Goal: Task Accomplishment & Management: Complete application form

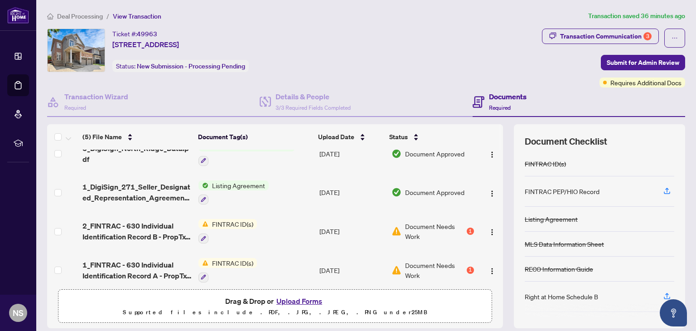
scroll to position [58, 0]
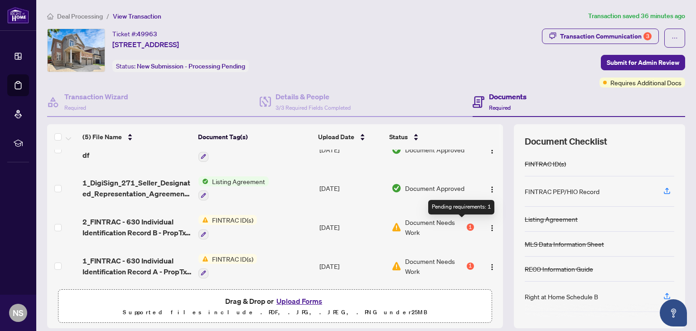
click at [467, 223] on div "1" at bounding box center [470, 226] width 7 height 7
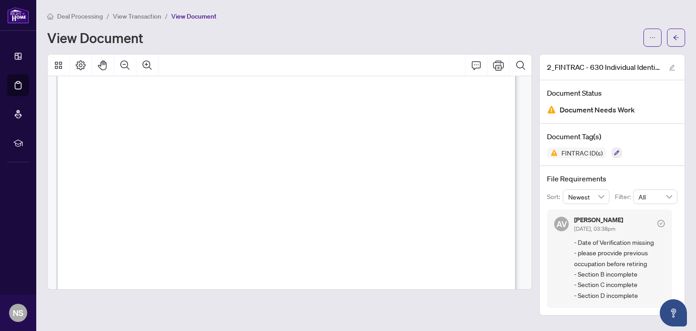
scroll to position [363, 0]
click at [678, 35] on icon "arrow-left" at bounding box center [676, 37] width 6 height 6
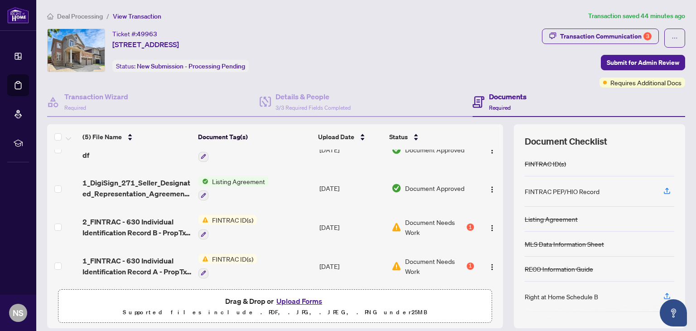
scroll to position [45, 0]
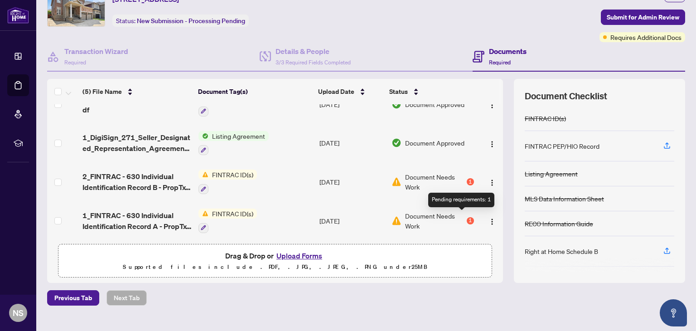
click at [467, 217] on div "1" at bounding box center [470, 220] width 7 height 7
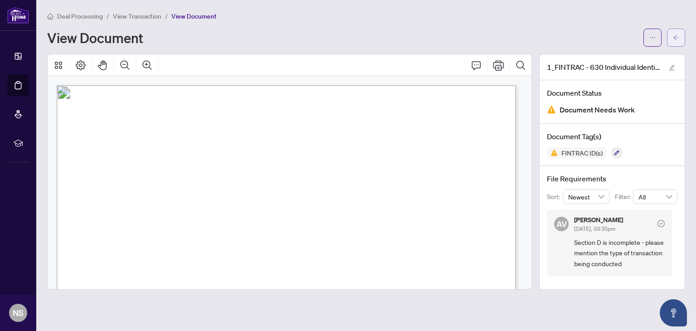
click at [674, 44] on span "button" at bounding box center [676, 37] width 6 height 15
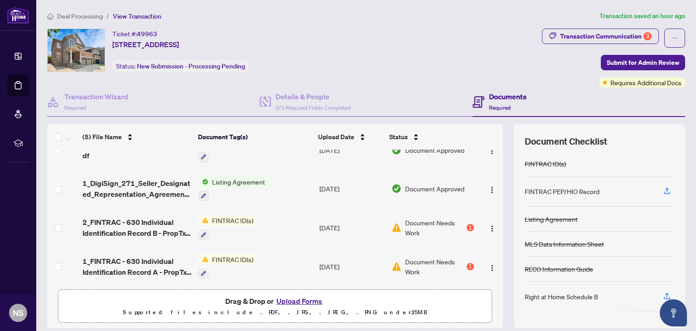
scroll to position [58, 0]
click at [489, 224] on img "button" at bounding box center [492, 227] width 7 height 7
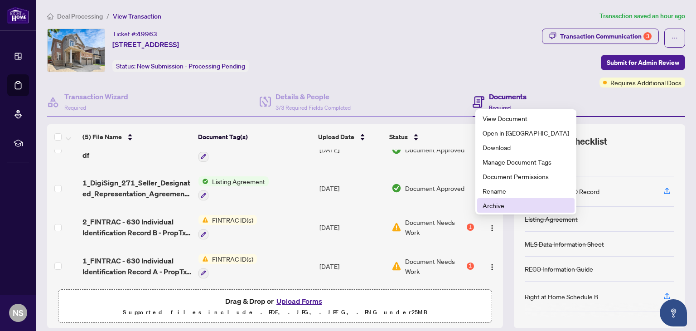
click at [489, 209] on span "Archive" at bounding box center [526, 205] width 87 height 10
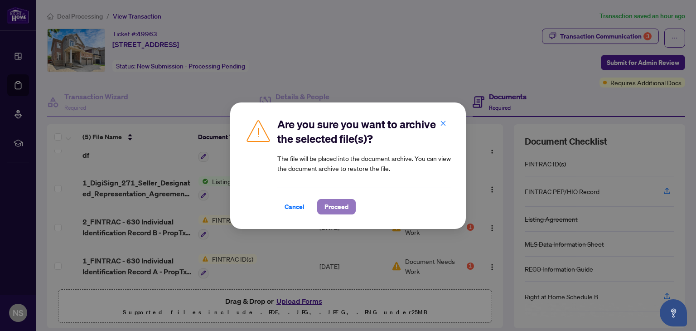
click at [344, 203] on span "Proceed" at bounding box center [336, 206] width 24 height 15
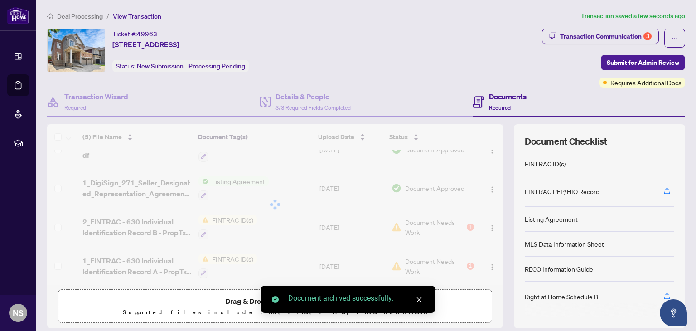
scroll to position [20, 0]
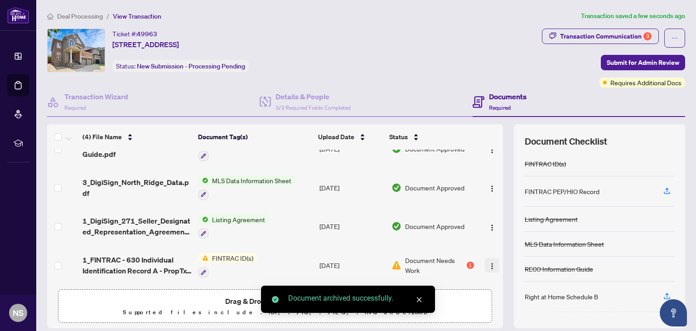
click at [489, 264] on img "button" at bounding box center [492, 265] width 7 height 7
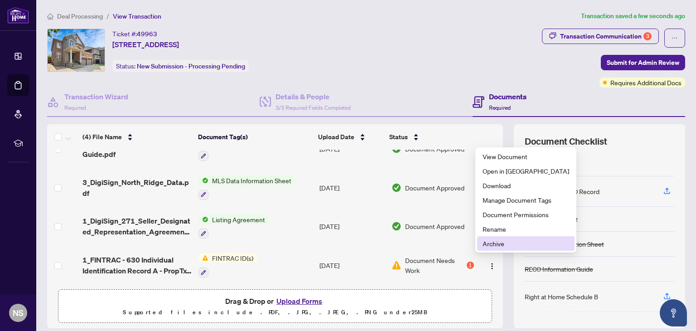
click at [493, 247] on span "Archive" at bounding box center [526, 243] width 87 height 10
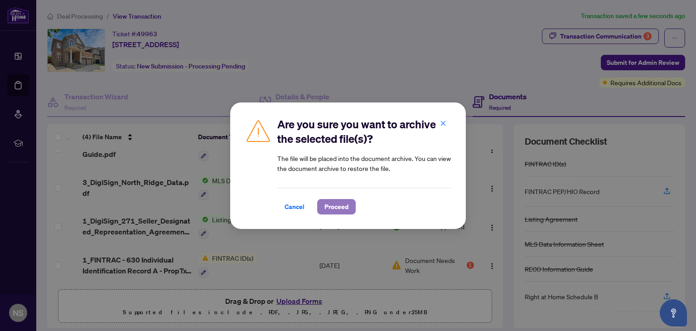
click at [335, 209] on span "Proceed" at bounding box center [336, 206] width 24 height 15
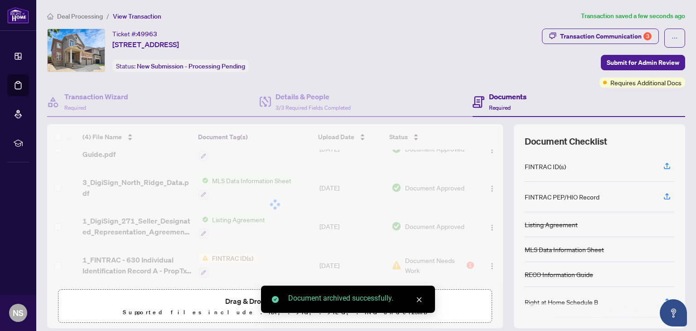
scroll to position [0, 0]
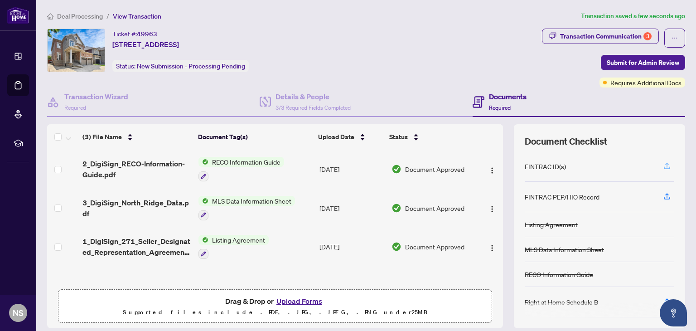
click at [663, 164] on icon "button" at bounding box center [667, 166] width 8 height 8
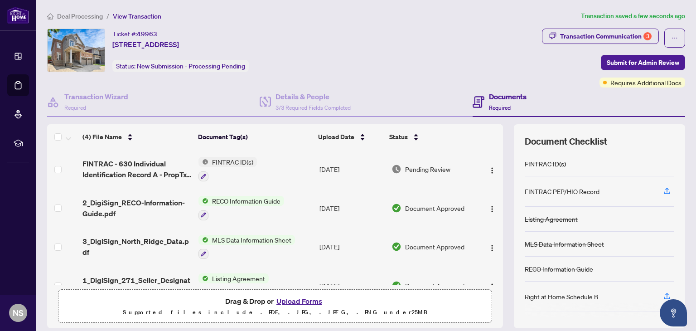
click at [305, 300] on button "Upload Forms" at bounding box center [299, 301] width 51 height 12
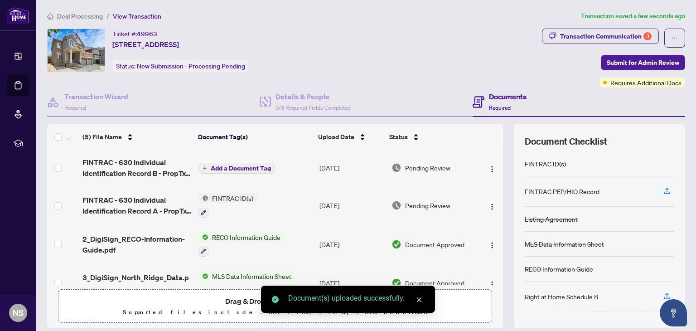
click at [256, 165] on span "Add a Document Tag" at bounding box center [241, 168] width 60 height 6
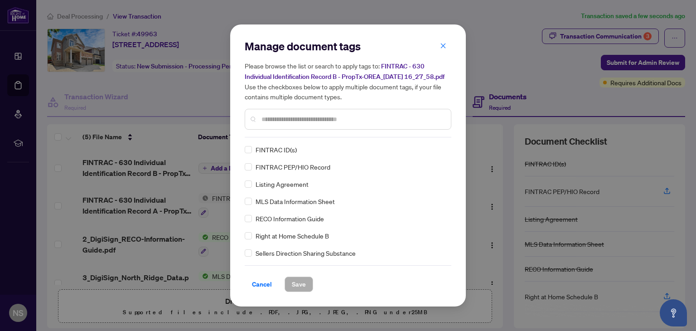
click at [289, 154] on span "FINTRAC ID(s)" at bounding box center [276, 150] width 41 height 10
click at [270, 155] on span "FINTRAC ID(s)" at bounding box center [276, 150] width 41 height 10
click at [296, 289] on span "Save" at bounding box center [299, 284] width 14 height 15
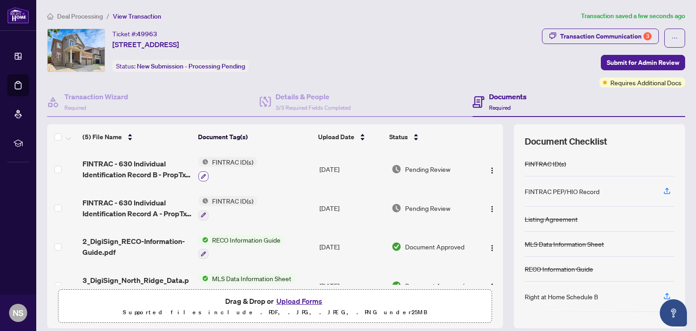
click at [201, 175] on icon "button" at bounding box center [203, 176] width 5 height 5
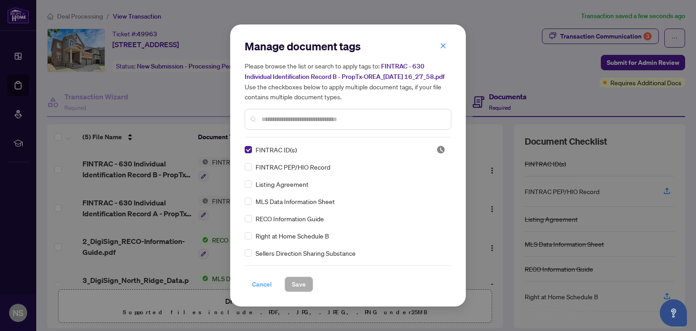
click at [259, 283] on span "Cancel" at bounding box center [262, 284] width 20 height 15
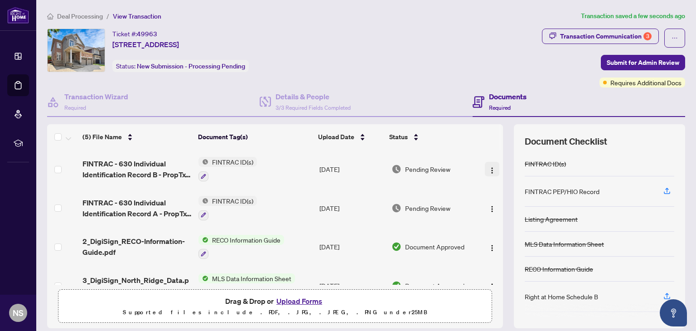
click at [489, 167] on img "button" at bounding box center [492, 170] width 7 height 7
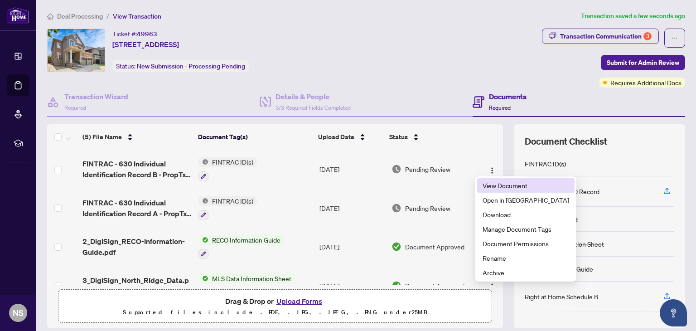
click at [485, 185] on span "View Document" at bounding box center [526, 185] width 87 height 10
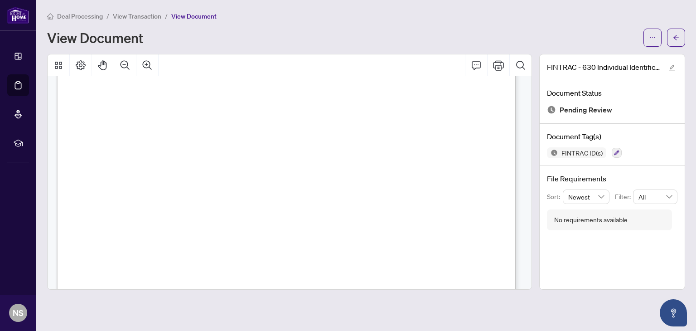
scroll to position [1541, 0]
click at [675, 39] on icon "arrow-left" at bounding box center [675, 37] width 5 height 5
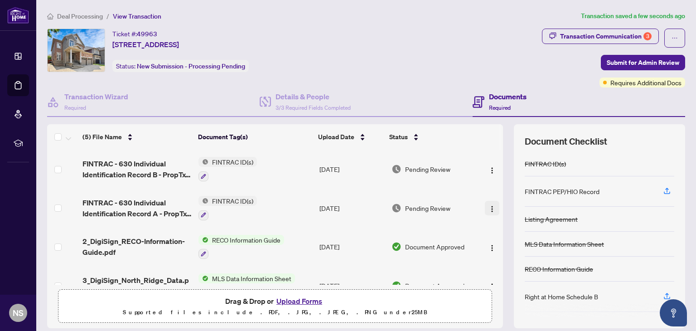
click at [489, 206] on img "button" at bounding box center [492, 208] width 7 height 7
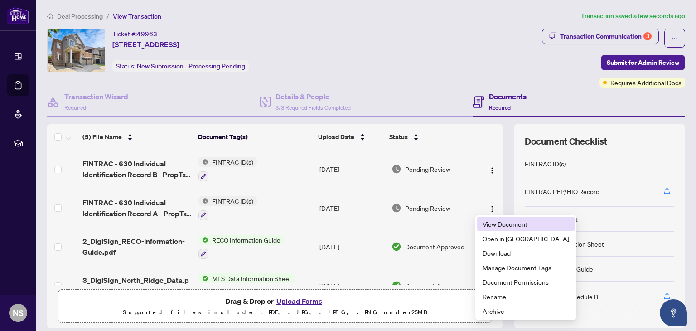
click at [491, 227] on span "View Document" at bounding box center [526, 224] width 87 height 10
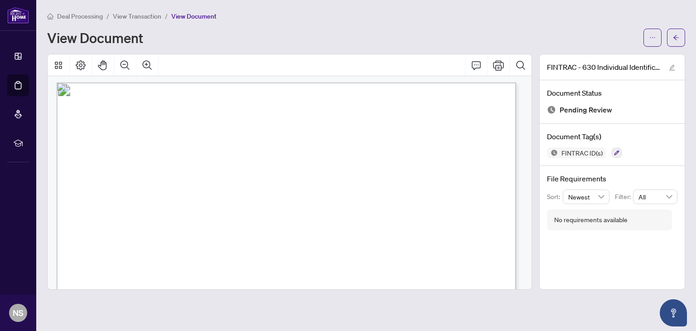
scroll to position [1903, 0]
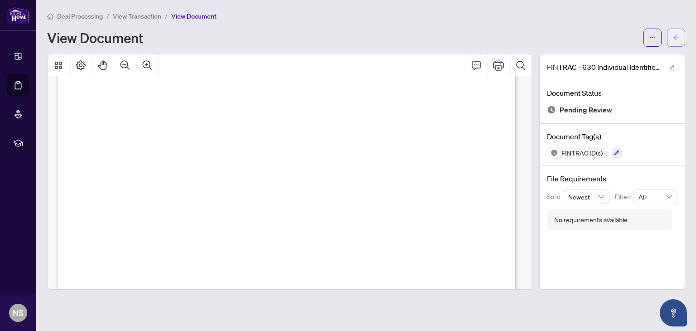
click at [676, 40] on span "button" at bounding box center [676, 37] width 6 height 15
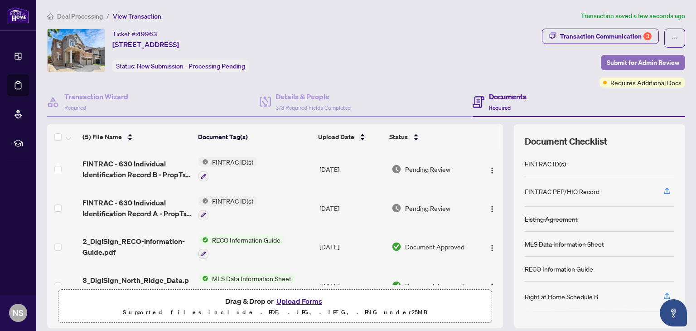
click at [624, 60] on span "Submit for Admin Review" at bounding box center [643, 62] width 73 height 15
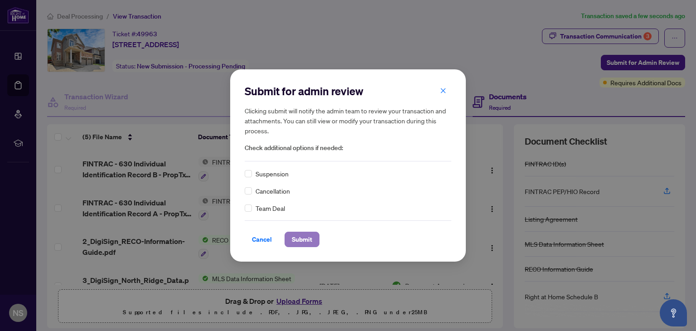
click at [301, 237] on span "Submit" at bounding box center [302, 239] width 20 height 15
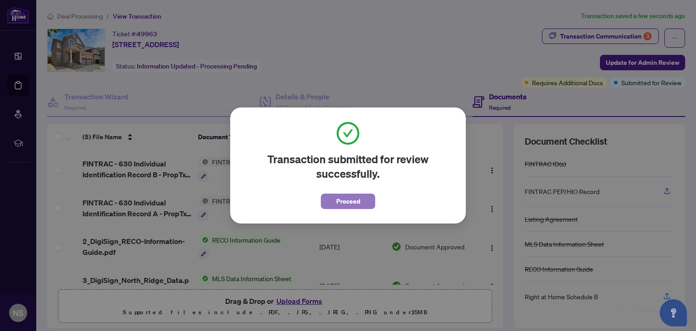
click at [344, 199] on span "Proceed" at bounding box center [348, 201] width 24 height 15
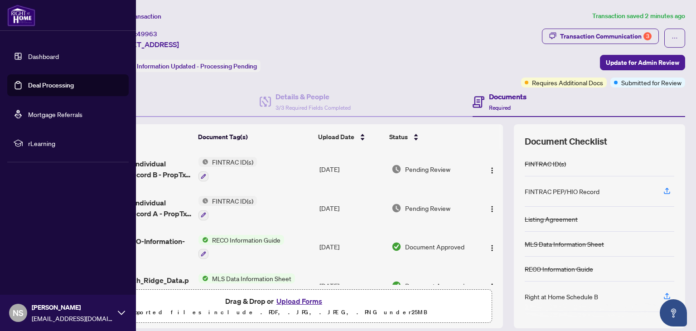
click at [53, 53] on link "Dashboard" at bounding box center [43, 56] width 31 height 8
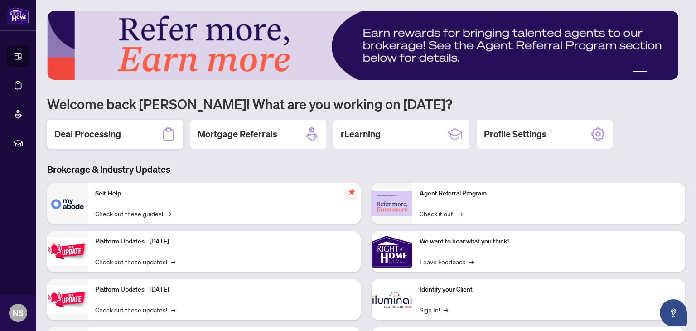
click at [114, 136] on h2 "Deal Processing" at bounding box center [87, 134] width 67 height 13
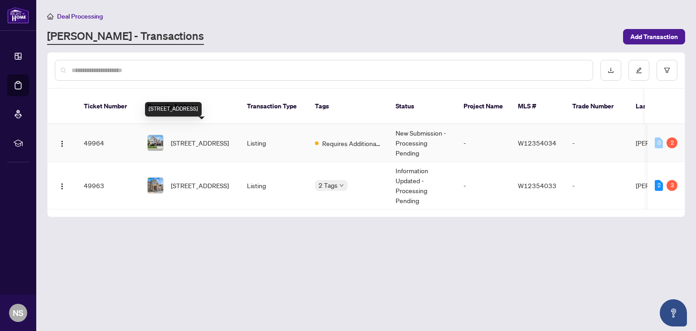
click at [197, 138] on span "[STREET_ADDRESS]" at bounding box center [200, 143] width 58 height 10
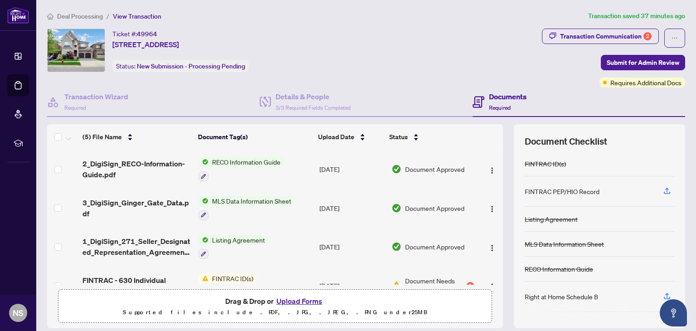
scroll to position [58, 0]
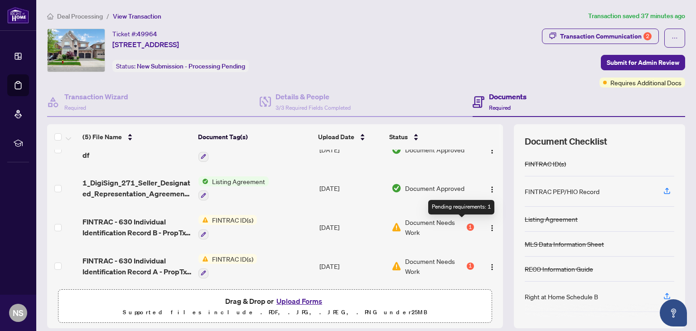
click at [467, 224] on div "1" at bounding box center [470, 226] width 7 height 7
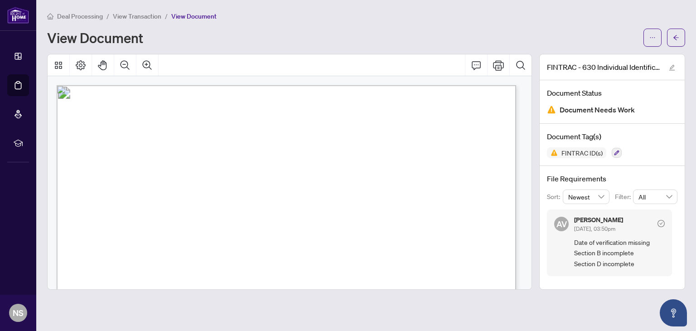
scroll to position [45, 0]
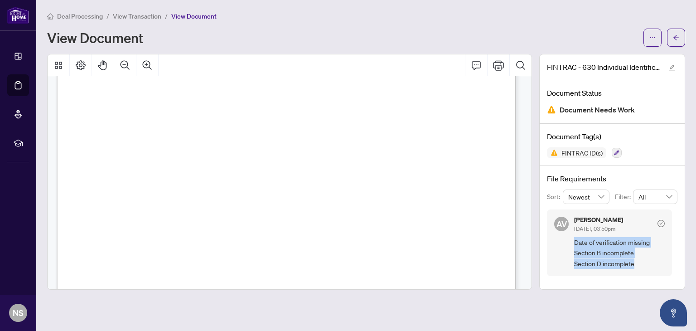
copy span "Date of verification missing Section B incomplete Section D incomplete"
drag, startPoint x: 639, startPoint y: 260, endPoint x: 575, endPoint y: 241, distance: 66.7
click at [575, 241] on span "Date of verification missing Section B incomplete Section D incomplete" at bounding box center [619, 253] width 91 height 32
click at [682, 41] on button "button" at bounding box center [676, 38] width 18 height 18
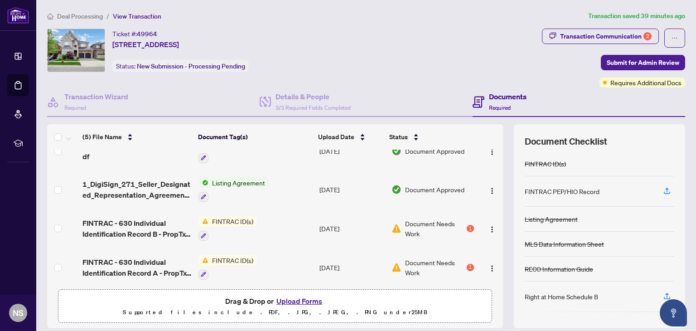
scroll to position [58, 0]
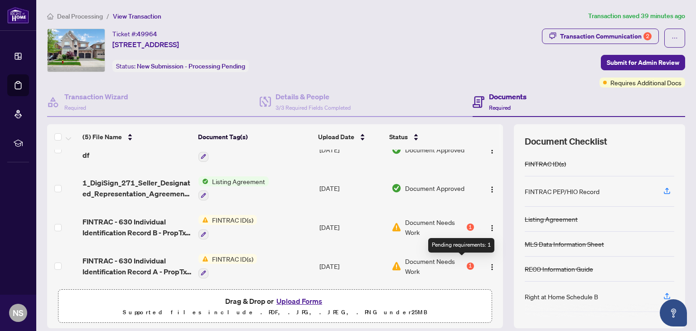
click at [467, 262] on div "1" at bounding box center [470, 265] width 7 height 7
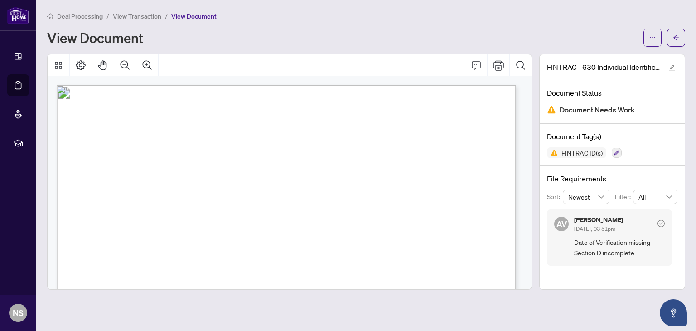
scroll to position [91, 0]
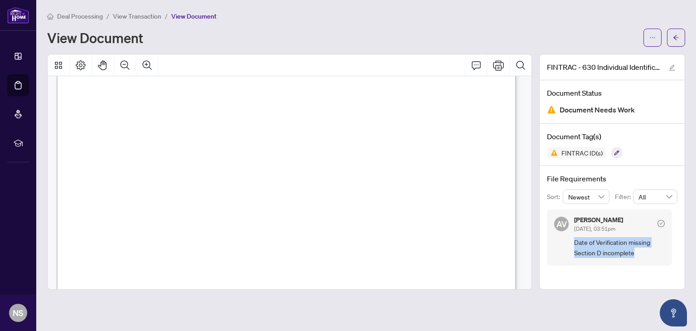
drag, startPoint x: 642, startPoint y: 252, endPoint x: 571, endPoint y: 242, distance: 71.1
click at [571, 242] on div "AV [PERSON_NAME] [DATE], 03:51pm Date of Verification missing Section D incompl…" at bounding box center [609, 237] width 125 height 56
copy span "Date of Verification missing Section D incomplete"
click at [679, 44] on button "button" at bounding box center [676, 38] width 18 height 18
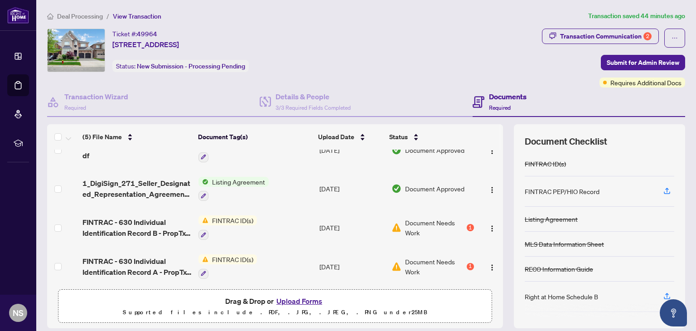
scroll to position [58, 0]
click at [489, 224] on img "button" at bounding box center [492, 227] width 7 height 7
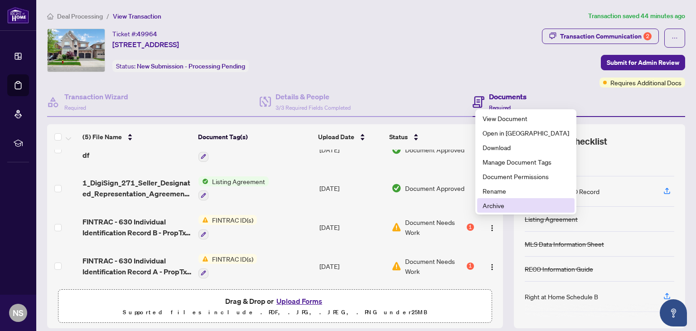
click at [491, 206] on span "Archive" at bounding box center [526, 205] width 87 height 10
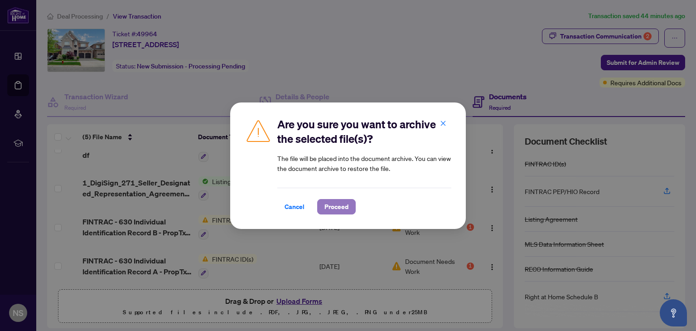
click at [332, 205] on span "Proceed" at bounding box center [336, 206] width 24 height 15
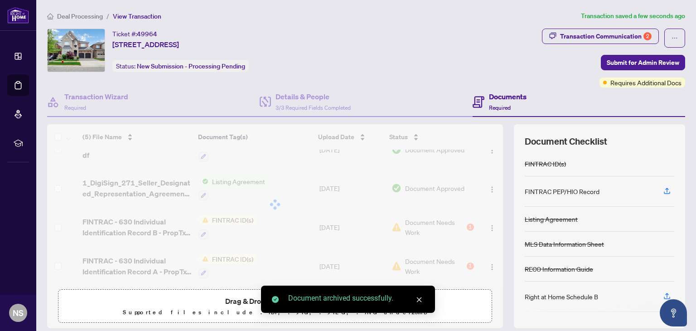
scroll to position [20, 0]
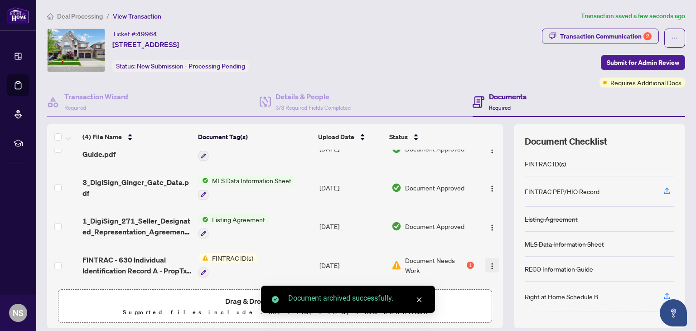
click at [489, 262] on img "button" at bounding box center [492, 265] width 7 height 7
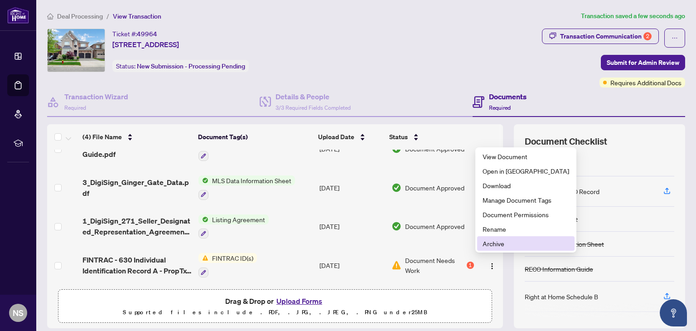
click at [495, 242] on span "Archive" at bounding box center [526, 243] width 87 height 10
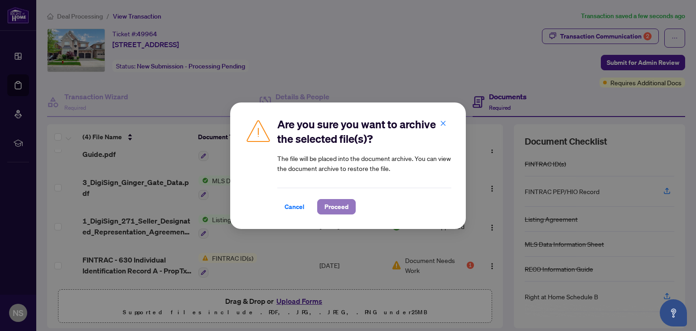
click at [331, 202] on span "Proceed" at bounding box center [336, 206] width 24 height 15
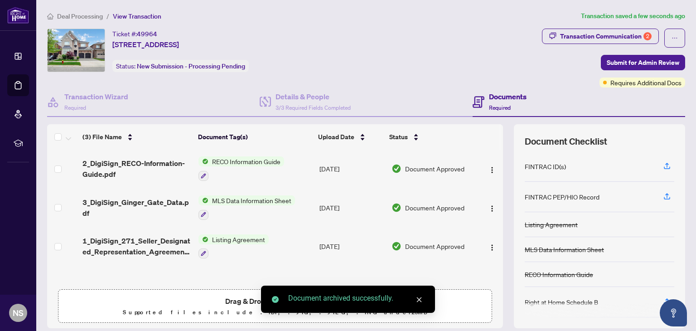
scroll to position [0, 0]
click at [417, 301] on icon "close" at bounding box center [419, 299] width 5 height 5
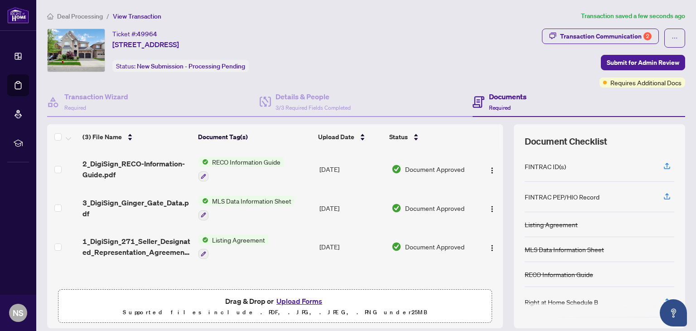
drag, startPoint x: 454, startPoint y: 55, endPoint x: 440, endPoint y: 82, distance: 30.2
click at [454, 55] on div "Ticket #: 49964 [STREET_ADDRESS] Status: New Submission - Processing Pending" at bounding box center [292, 51] width 491 height 44
click at [303, 298] on button "Upload Forms" at bounding box center [299, 301] width 51 height 12
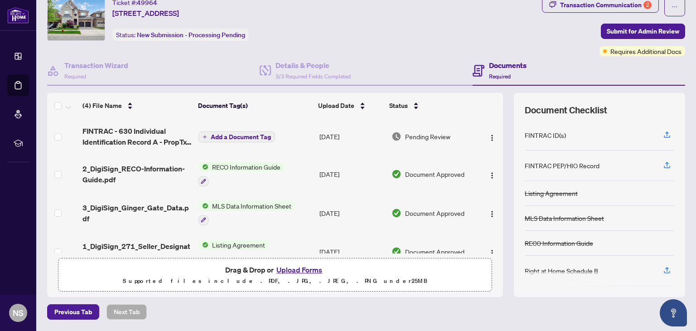
scroll to position [16, 0]
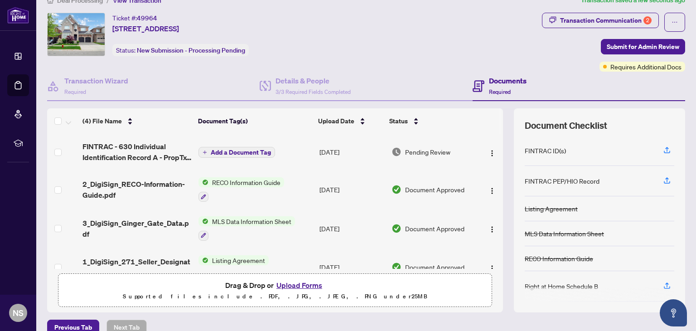
click at [307, 281] on button "Upload Forms" at bounding box center [299, 285] width 51 height 12
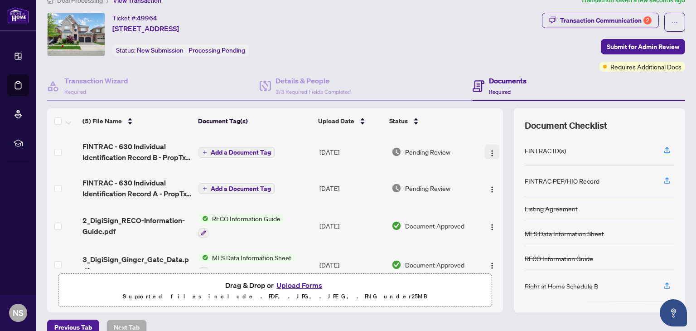
click at [489, 152] on img "button" at bounding box center [492, 153] width 7 height 7
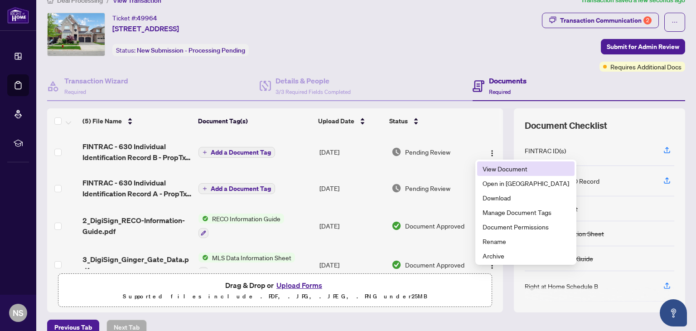
click at [484, 169] on span "View Document" at bounding box center [526, 169] width 87 height 10
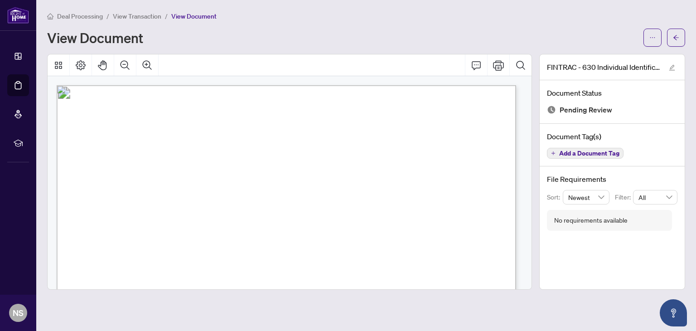
scroll to position [91, 0]
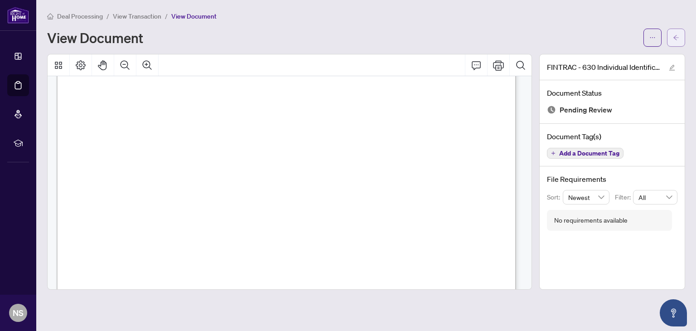
click at [678, 44] on span "button" at bounding box center [676, 37] width 6 height 15
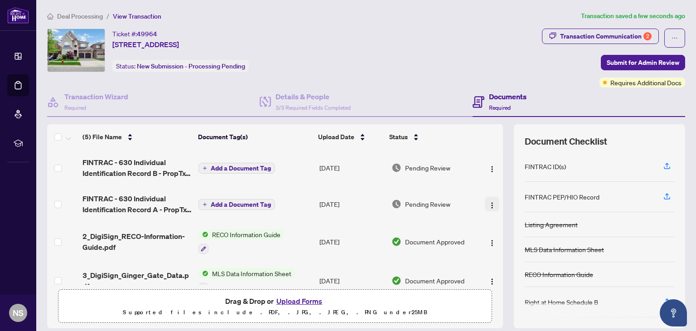
click at [489, 202] on img "button" at bounding box center [492, 205] width 7 height 7
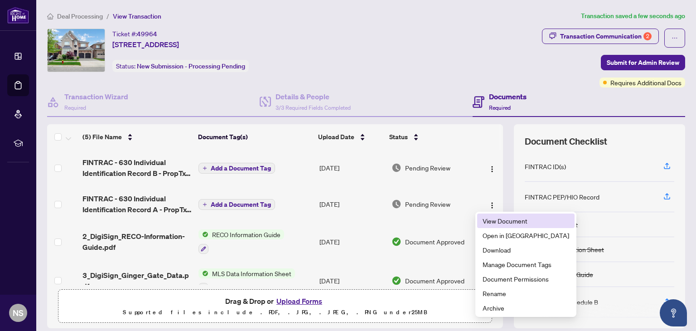
click at [489, 218] on span "View Document" at bounding box center [526, 221] width 87 height 10
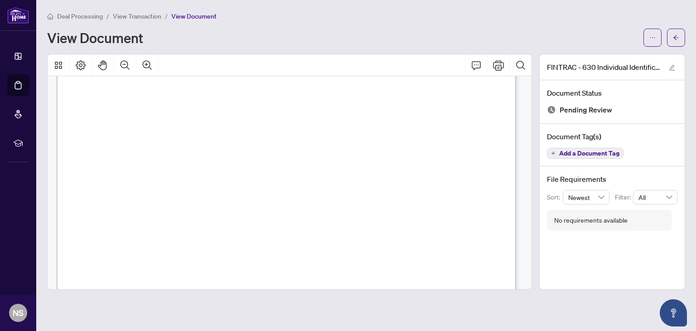
scroll to position [45, 0]
click at [680, 42] on button "button" at bounding box center [676, 38] width 18 height 18
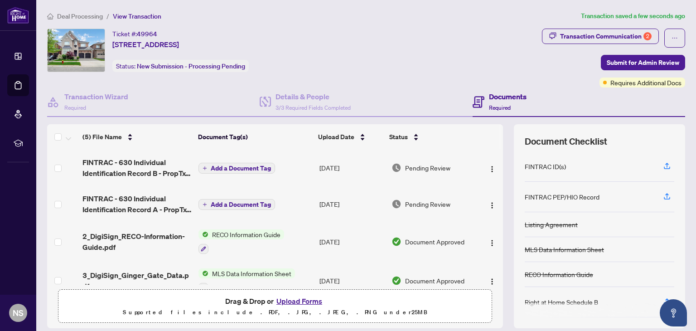
click at [254, 165] on span "Add a Document Tag" at bounding box center [241, 168] width 60 height 6
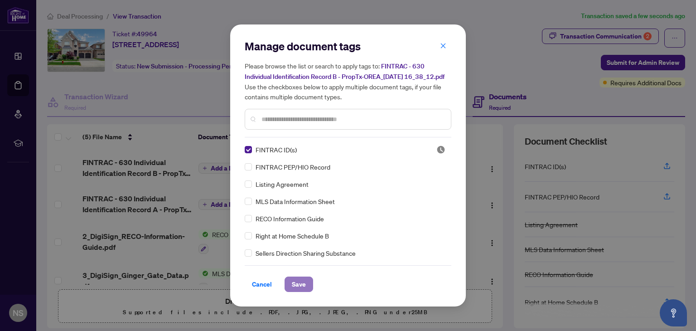
click at [297, 290] on span "Save" at bounding box center [299, 284] width 14 height 15
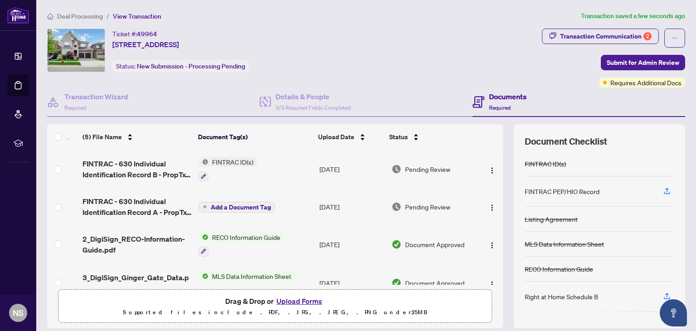
click at [211, 204] on span "Add a Document Tag" at bounding box center [241, 207] width 60 height 6
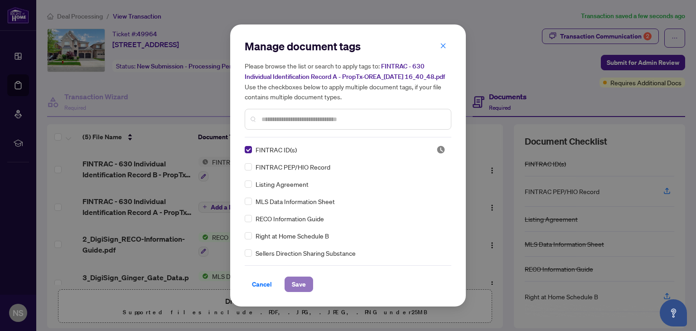
click at [303, 286] on span "Save" at bounding box center [299, 284] width 14 height 15
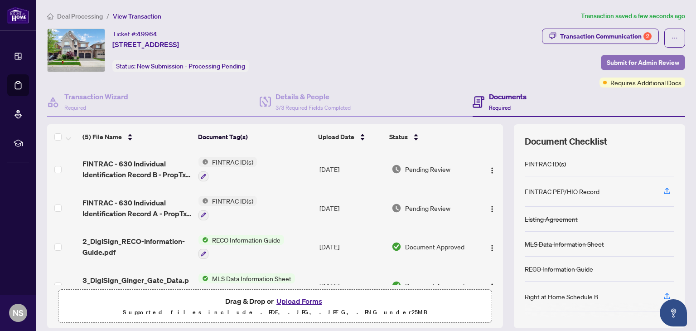
click at [635, 65] on span "Submit for Admin Review" at bounding box center [643, 62] width 73 height 15
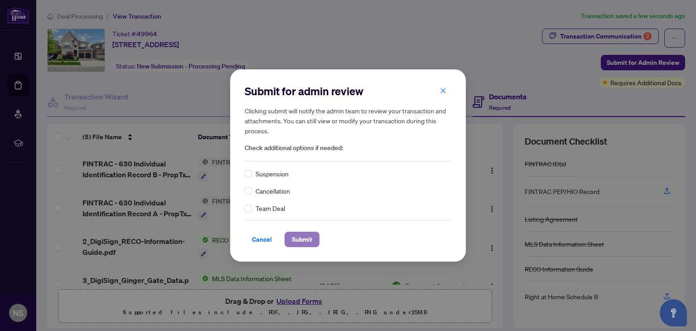
click at [298, 235] on span "Submit" at bounding box center [302, 239] width 20 height 15
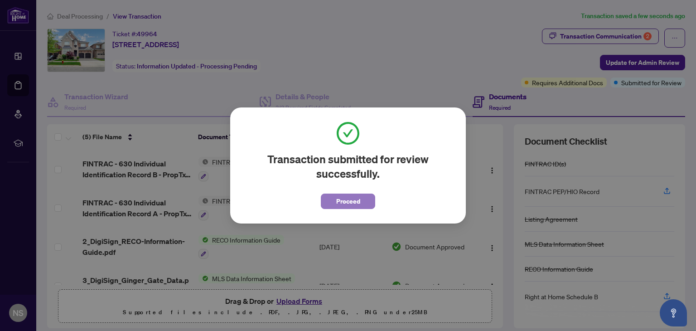
click at [362, 202] on button "Proceed" at bounding box center [348, 201] width 54 height 15
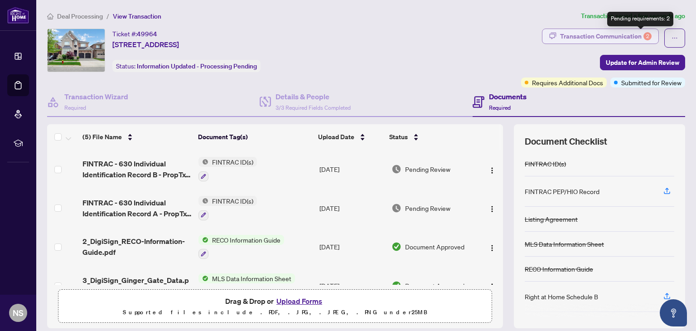
click at [644, 37] on div "2" at bounding box center [648, 36] width 8 height 8
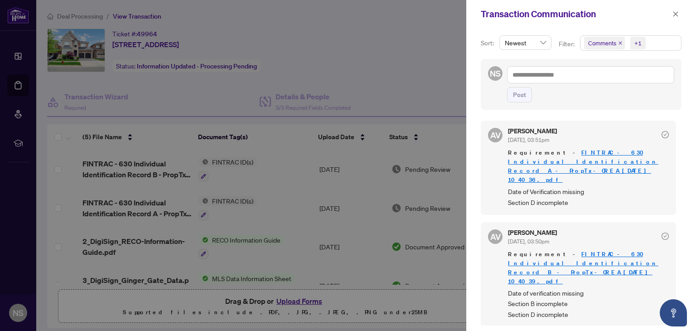
click at [305, 60] on div at bounding box center [348, 165] width 696 height 331
click at [339, 75] on div at bounding box center [348, 165] width 696 height 331
click at [673, 15] on icon "close" at bounding box center [676, 14] width 6 height 6
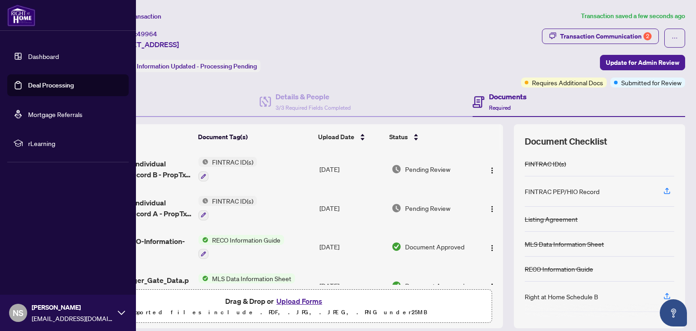
click at [28, 55] on link "Dashboard" at bounding box center [43, 56] width 31 height 8
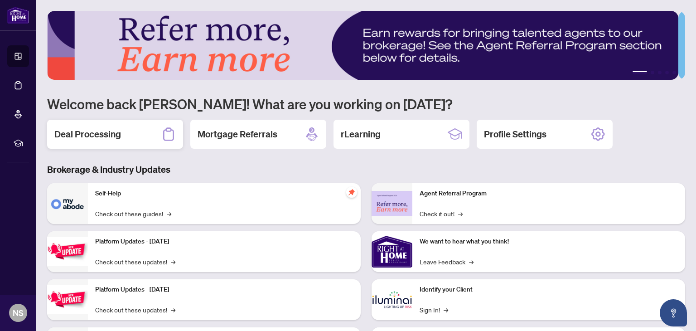
click at [113, 143] on div "Deal Processing" at bounding box center [115, 134] width 136 height 29
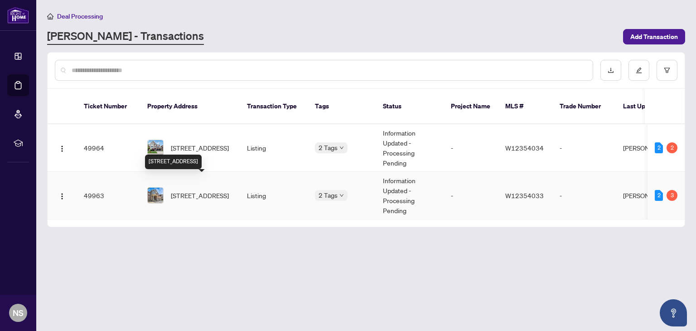
click at [189, 190] on span "[STREET_ADDRESS]" at bounding box center [200, 195] width 58 height 10
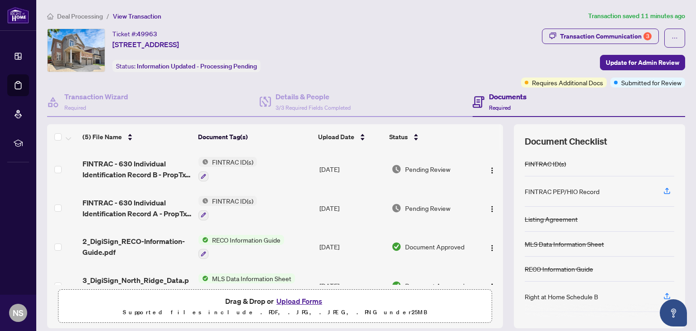
click at [290, 298] on button "Upload Forms" at bounding box center [299, 301] width 51 height 12
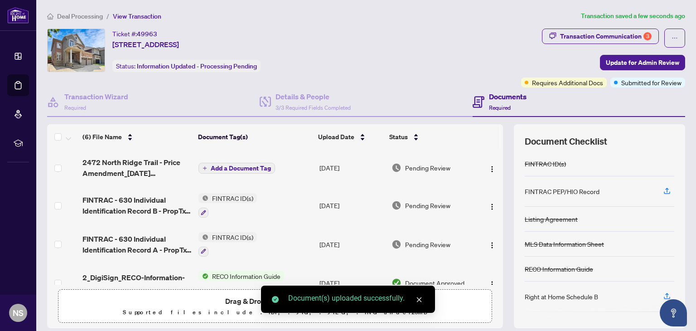
click at [416, 299] on icon "close" at bounding box center [419, 299] width 6 height 6
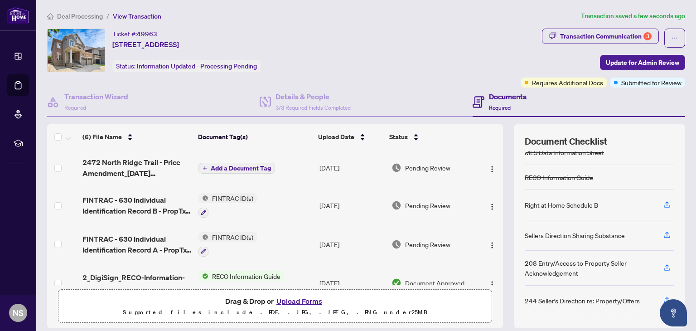
click at [245, 165] on span "Add a Document Tag" at bounding box center [241, 168] width 60 height 6
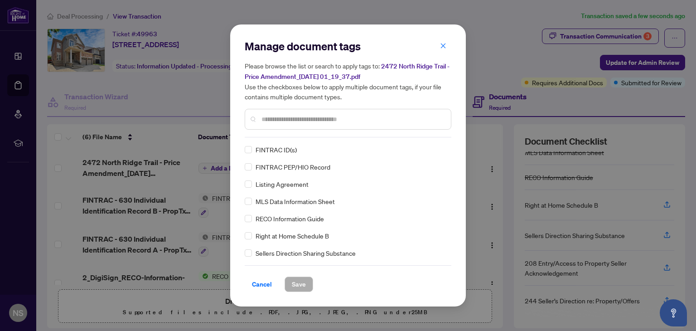
click at [273, 121] on input "text" at bounding box center [352, 119] width 182 height 10
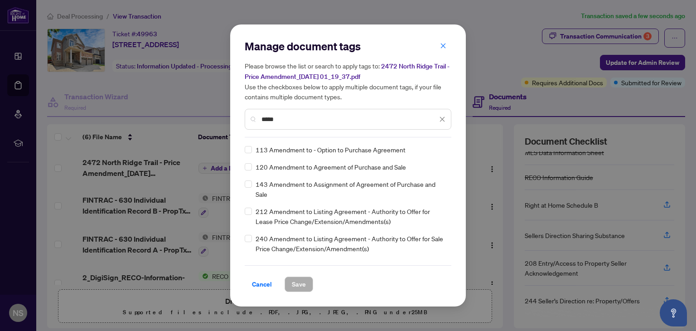
click at [372, 37] on div "Manage document tags Please browse the list or search to apply tags to: [STREET…" at bounding box center [348, 165] width 236 height 282
drag, startPoint x: 292, startPoint y: 119, endPoint x: 251, endPoint y: 118, distance: 41.2
click at [251, 118] on div "*****" at bounding box center [348, 119] width 207 height 21
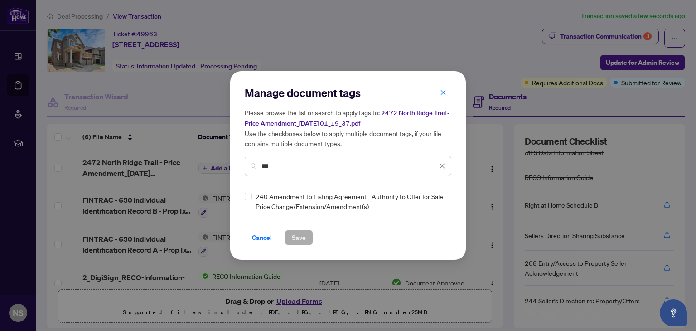
type input "***"
click at [294, 232] on span "Save" at bounding box center [299, 237] width 14 height 15
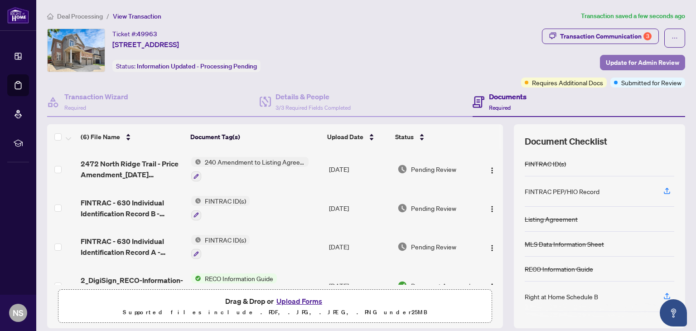
click at [635, 63] on span "Update for Admin Review" at bounding box center [642, 62] width 73 height 15
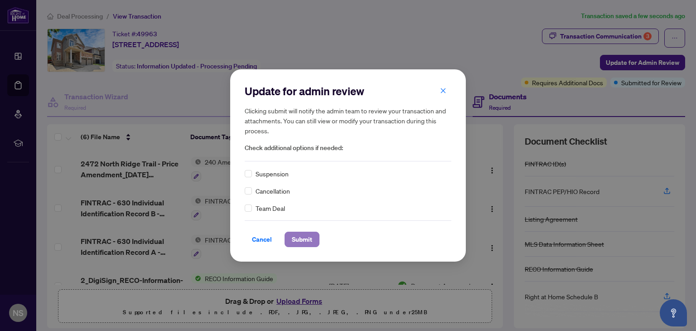
click at [297, 238] on span "Submit" at bounding box center [302, 239] width 20 height 15
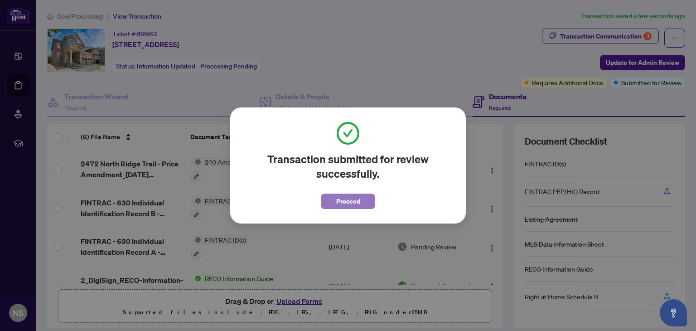
click at [361, 196] on button "Proceed" at bounding box center [348, 201] width 54 height 15
